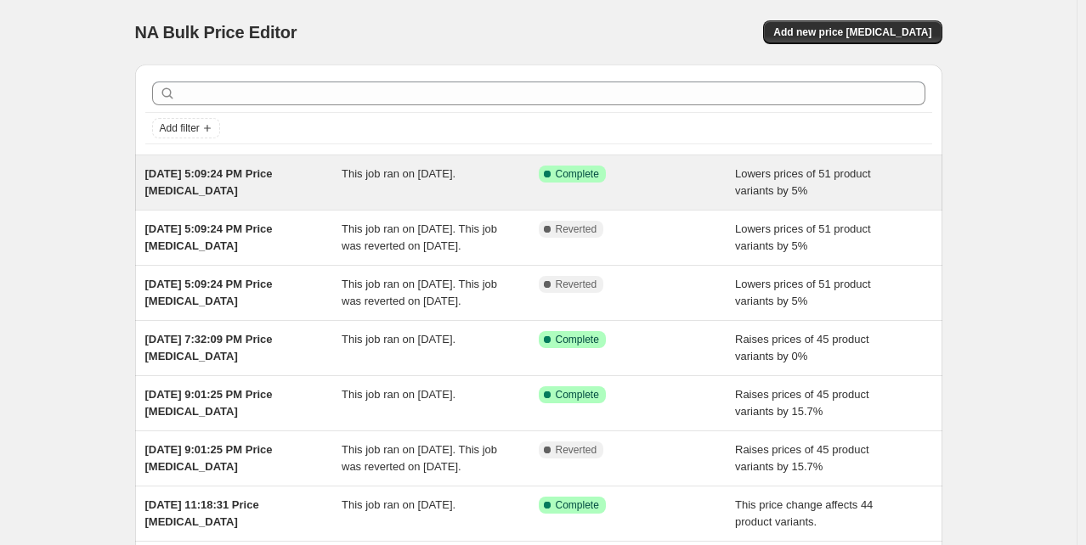
click at [189, 170] on span "Aug 9, 2025, 5:09:24 PM Price change job" at bounding box center [208, 182] width 127 height 30
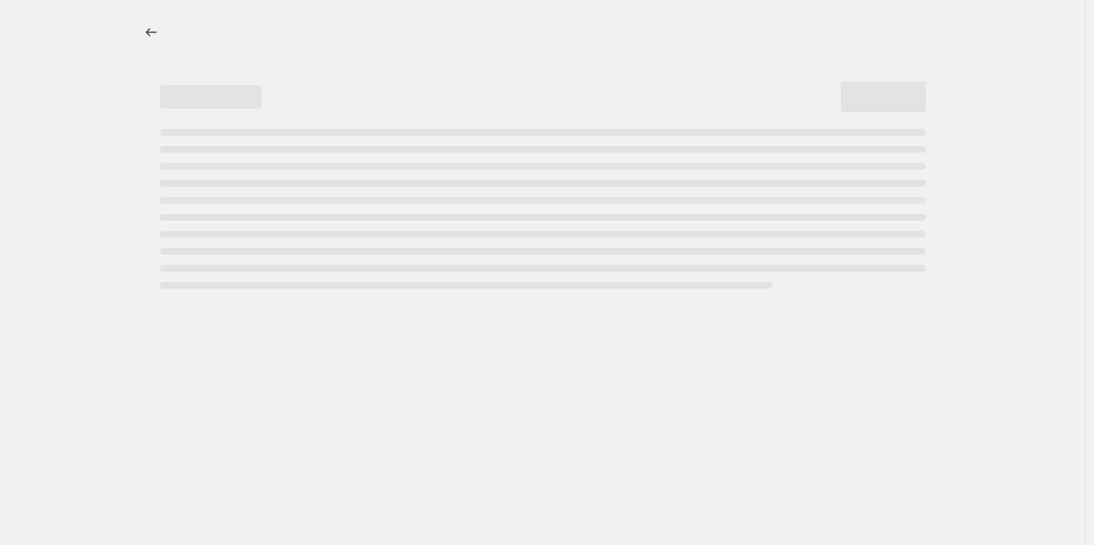
select select "percentage"
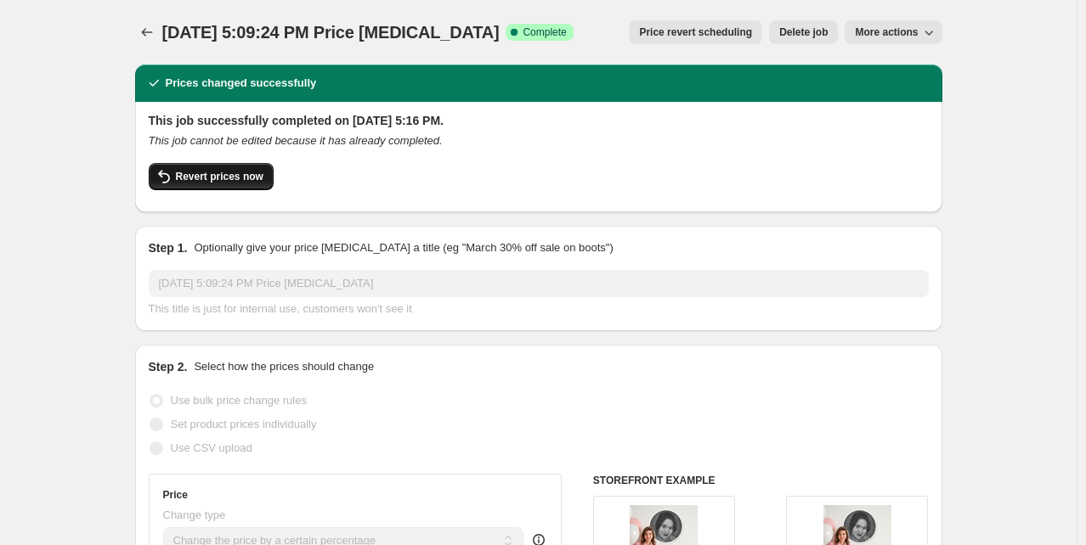
click at [231, 174] on span "Revert prices now" at bounding box center [220, 177] width 88 height 14
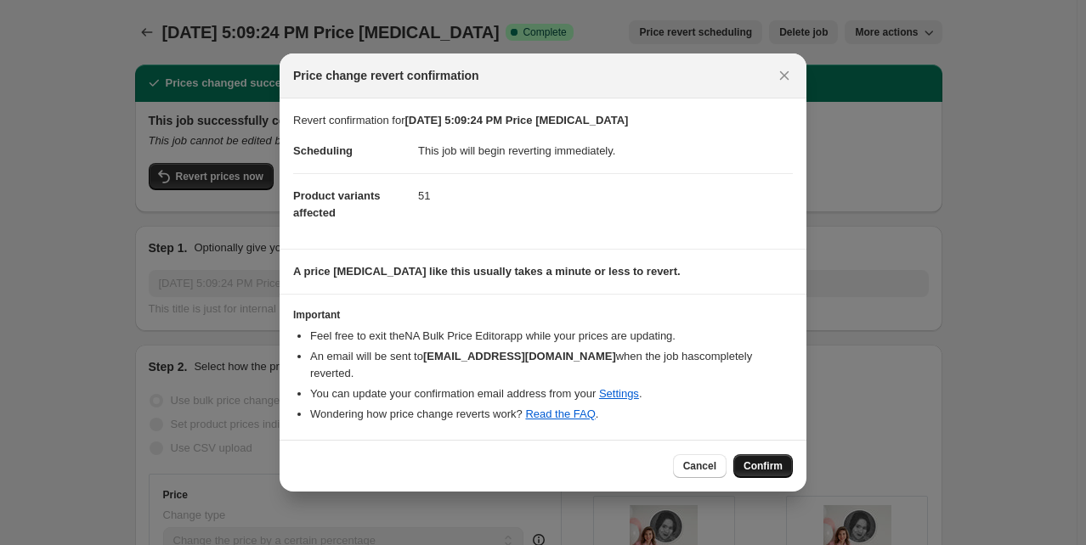
click at [770, 462] on span "Confirm" at bounding box center [762, 467] width 39 height 14
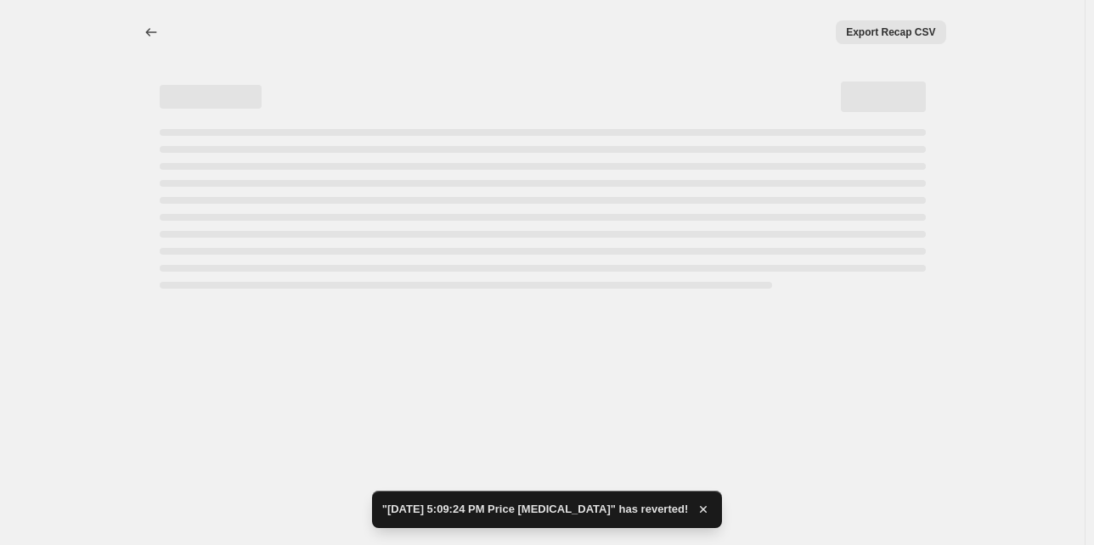
select select "percentage"
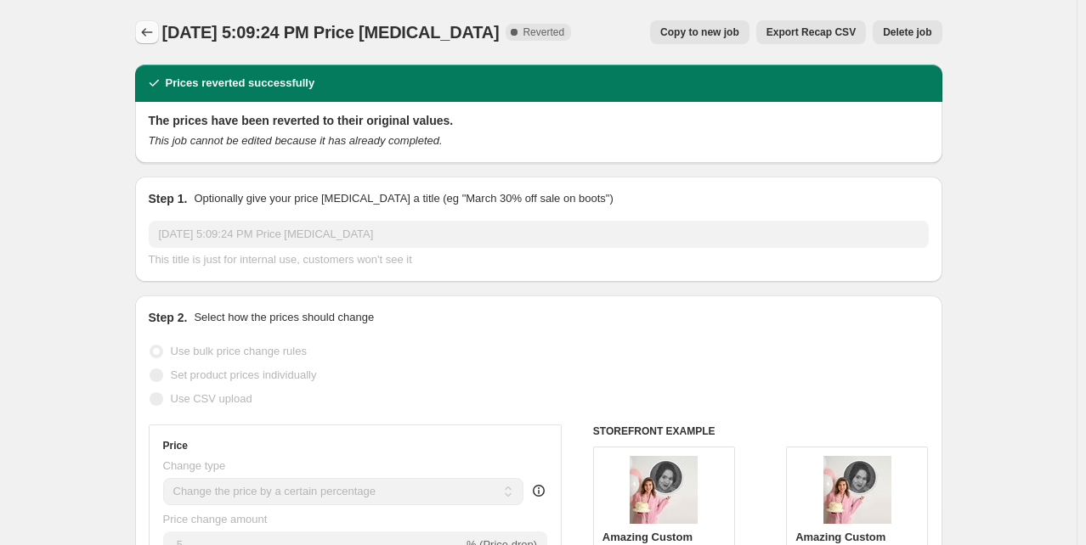
click at [146, 40] on button "Price change jobs" at bounding box center [147, 32] width 24 height 24
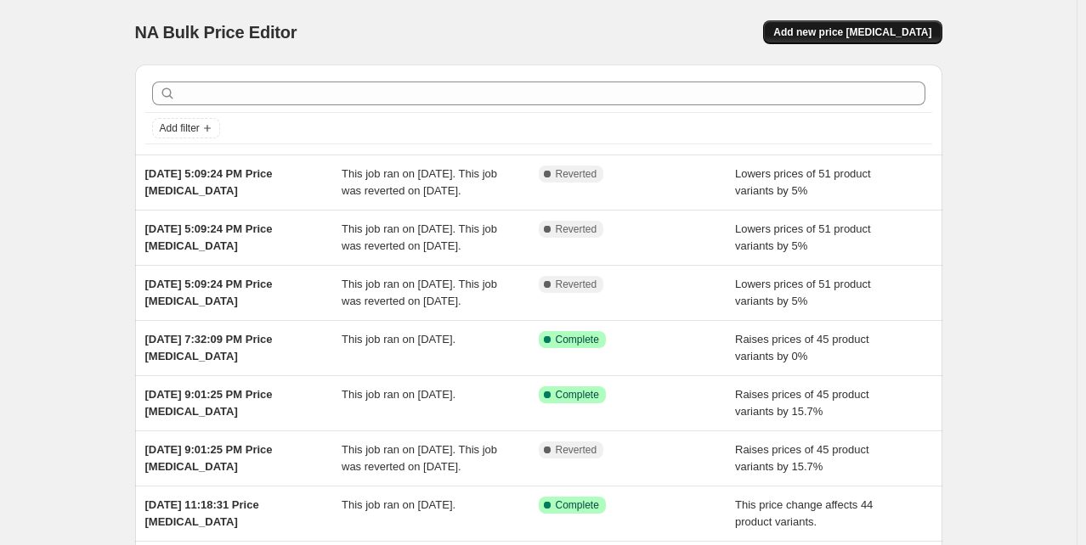
click at [866, 34] on span "Add new price change job" at bounding box center [852, 32] width 158 height 14
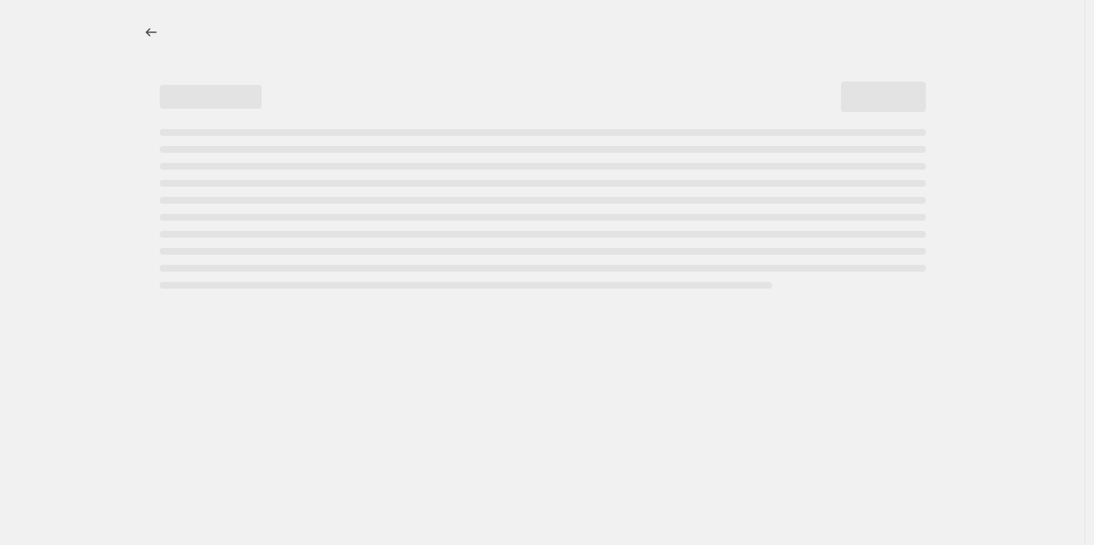
select select "percentage"
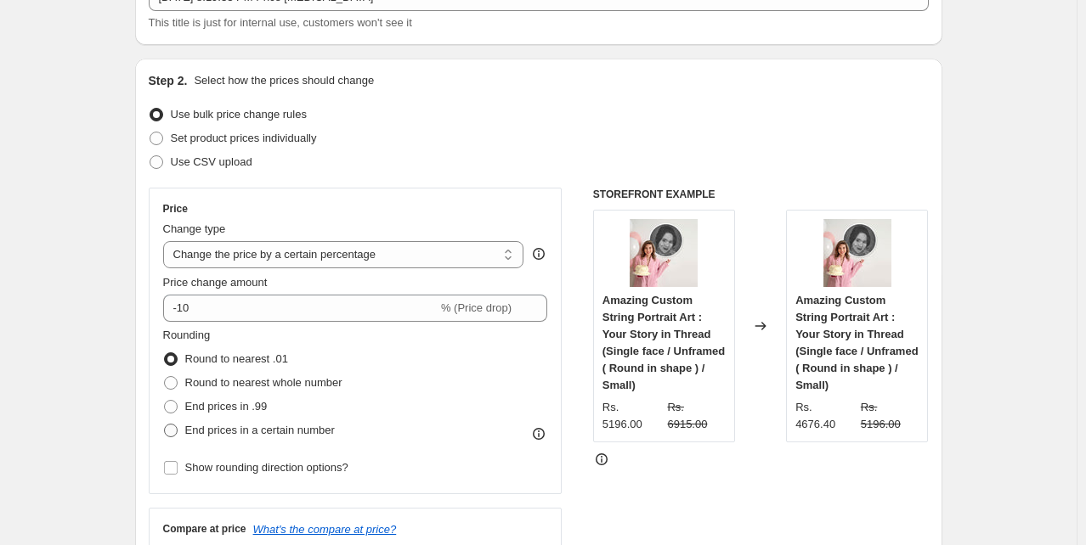
scroll to position [192, 0]
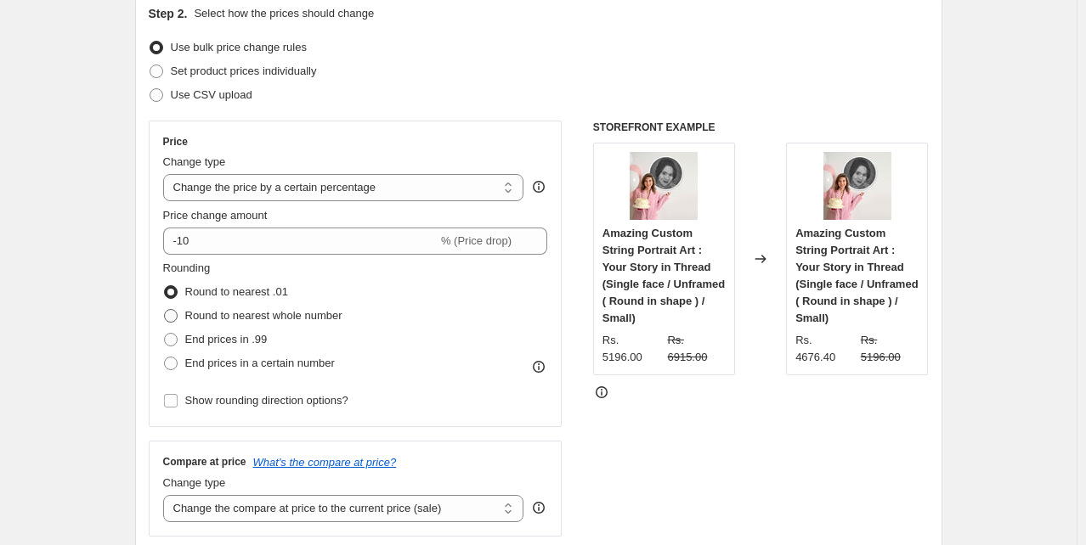
click at [178, 317] on span at bounding box center [171, 316] width 14 height 14
click at [165, 310] on input "Round to nearest whole number" at bounding box center [164, 309] width 1 height 1
radio input "true"
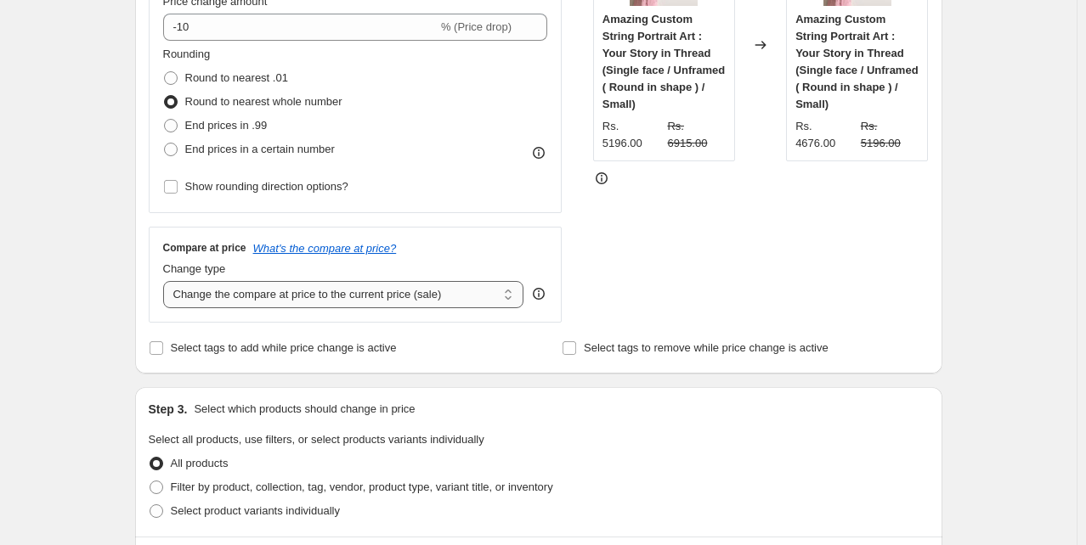
scroll to position [407, 0]
click at [325, 302] on select "Change the compare at price to the current price (sale) Change the compare at p…" at bounding box center [343, 293] width 361 height 27
select select "percentage"
click at [167, 280] on select "Change the compare at price to the current price (sale) Change the compare at p…" at bounding box center [343, 293] width 361 height 27
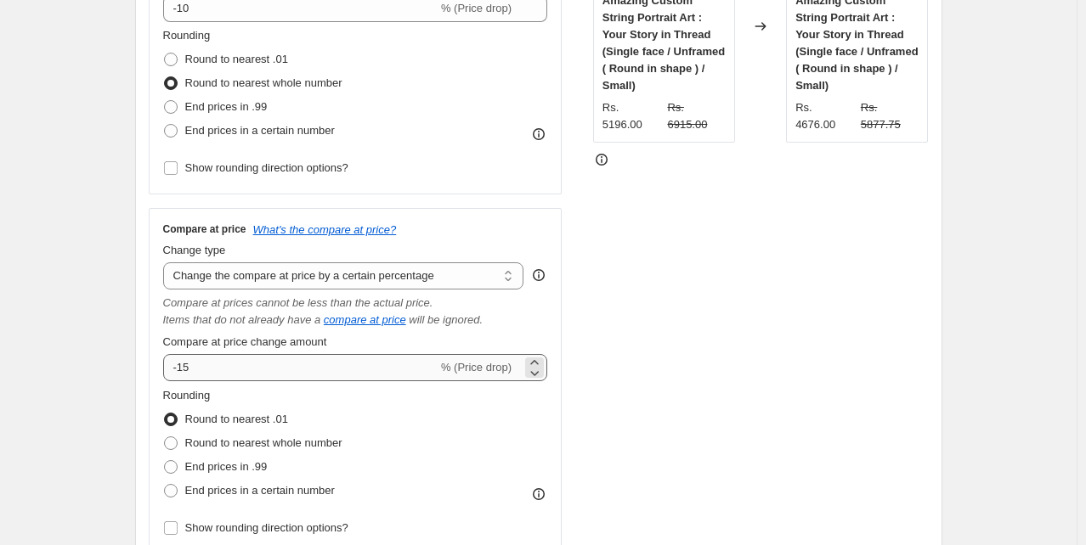
scroll to position [426, 0]
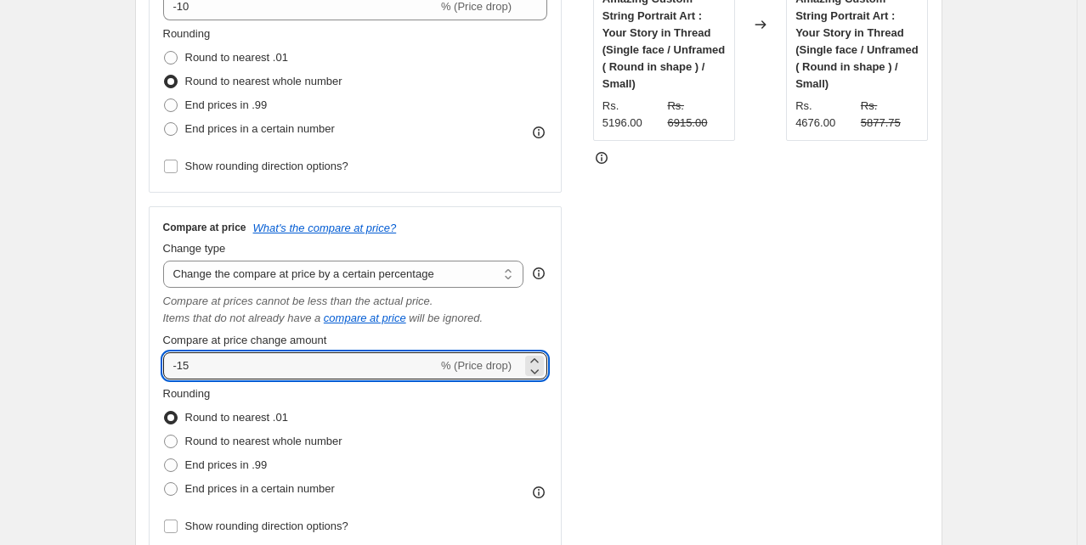
drag, startPoint x: 218, startPoint y: 372, endPoint x: 150, endPoint y: 366, distance: 68.2
click at [150, 366] on div "Step 2. Select how the prices should change Use bulk price change rules Set pro…" at bounding box center [538, 180] width 807 height 847
type input "4"
click at [176, 440] on span at bounding box center [171, 442] width 14 height 14
click at [165, 436] on input "Round to nearest whole number" at bounding box center [164, 435] width 1 height 1
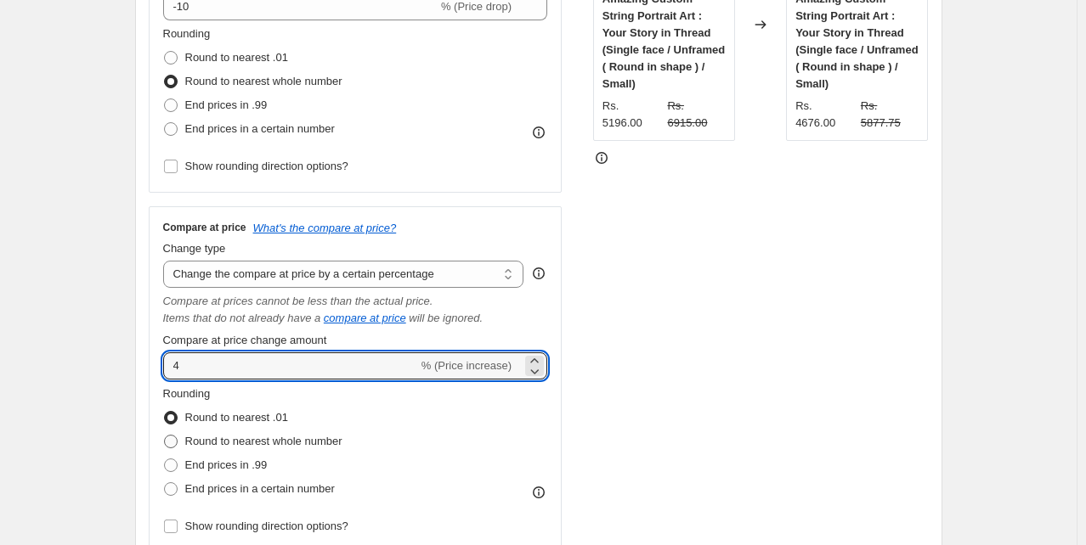
radio input "true"
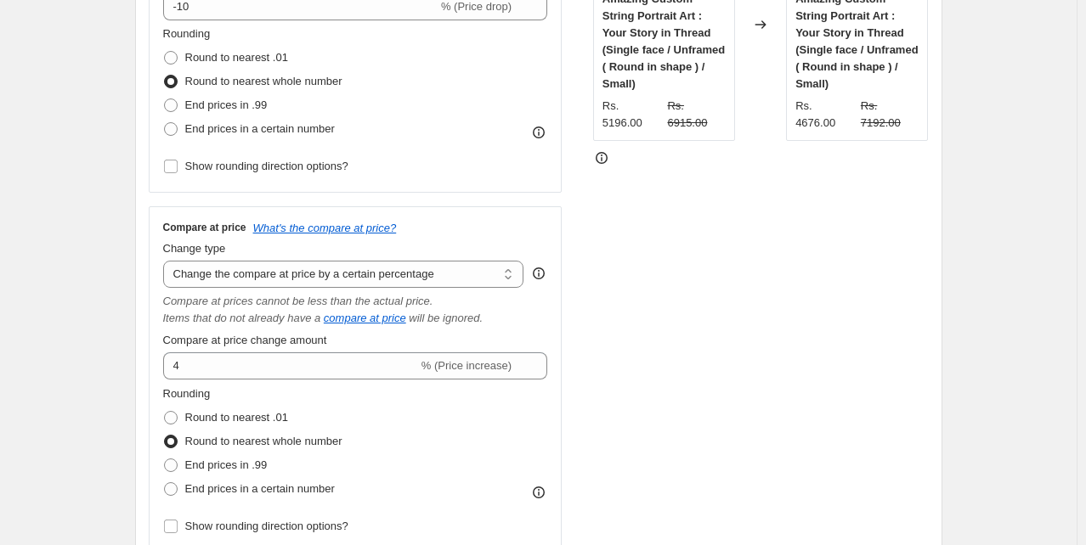
click at [534, 405] on div "Rounding Round to nearest .01 Round to nearest whole number End prices in .99 E…" at bounding box center [355, 444] width 385 height 116
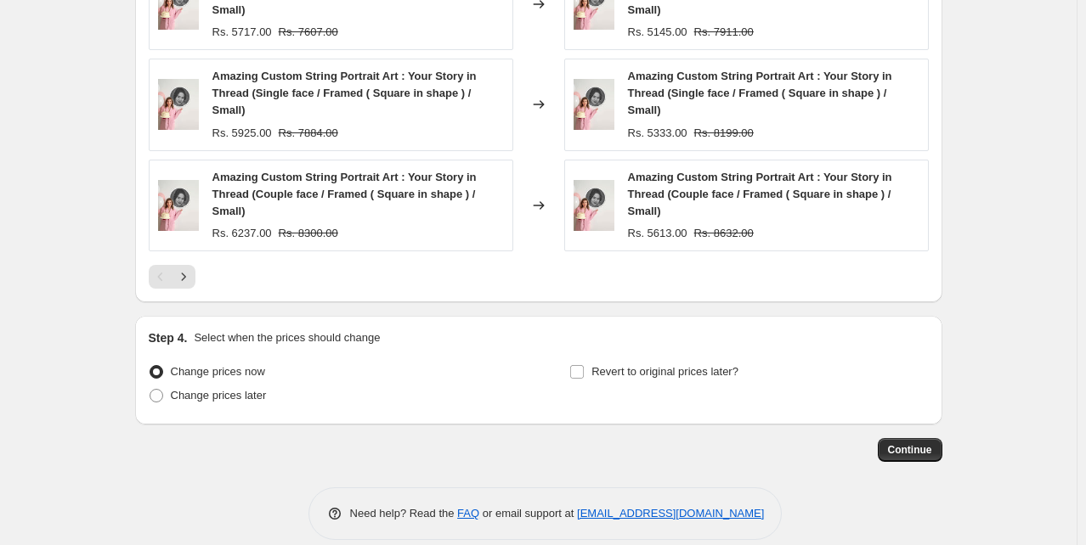
scroll to position [1512, 0]
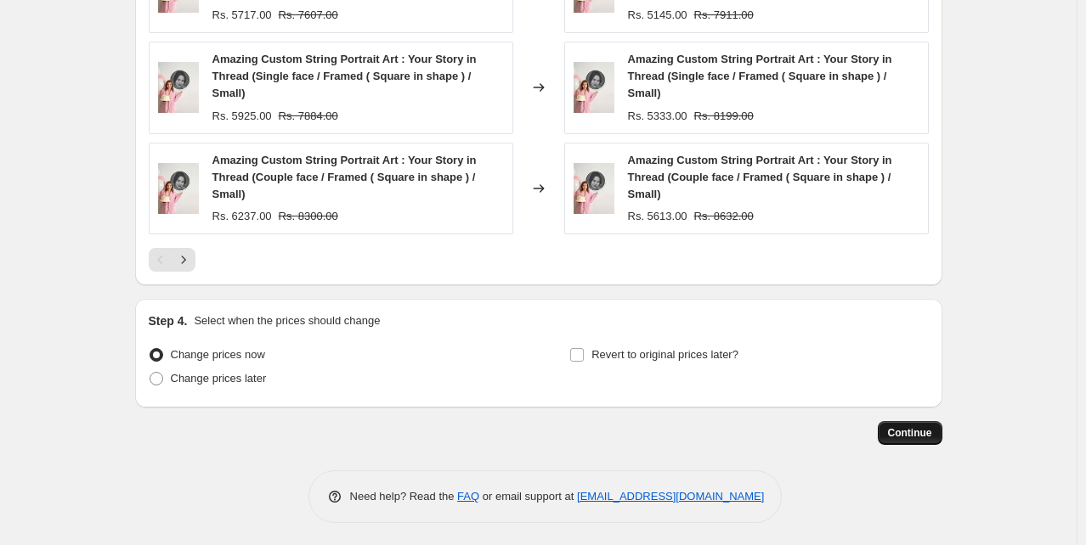
click at [904, 433] on span "Continue" at bounding box center [910, 433] width 44 height 14
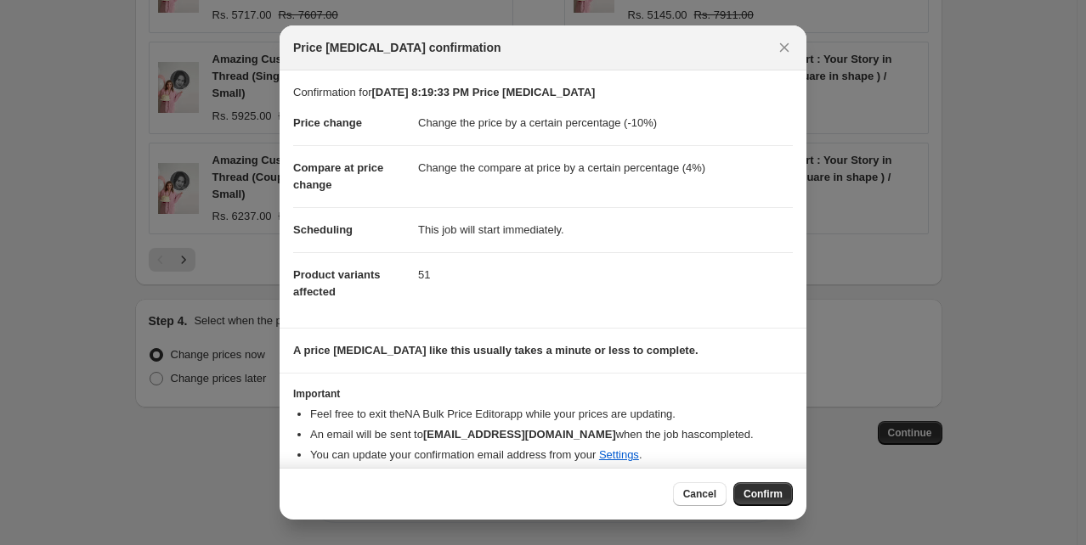
click at [772, 492] on span "Confirm" at bounding box center [762, 495] width 39 height 14
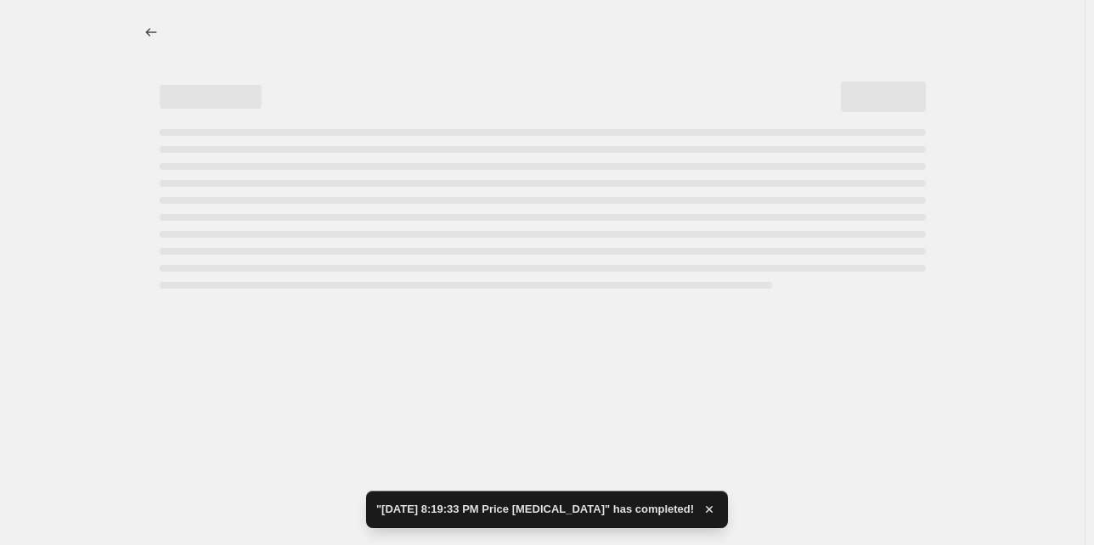
select select "percentage"
